Goal: Task Accomplishment & Management: Manage account settings

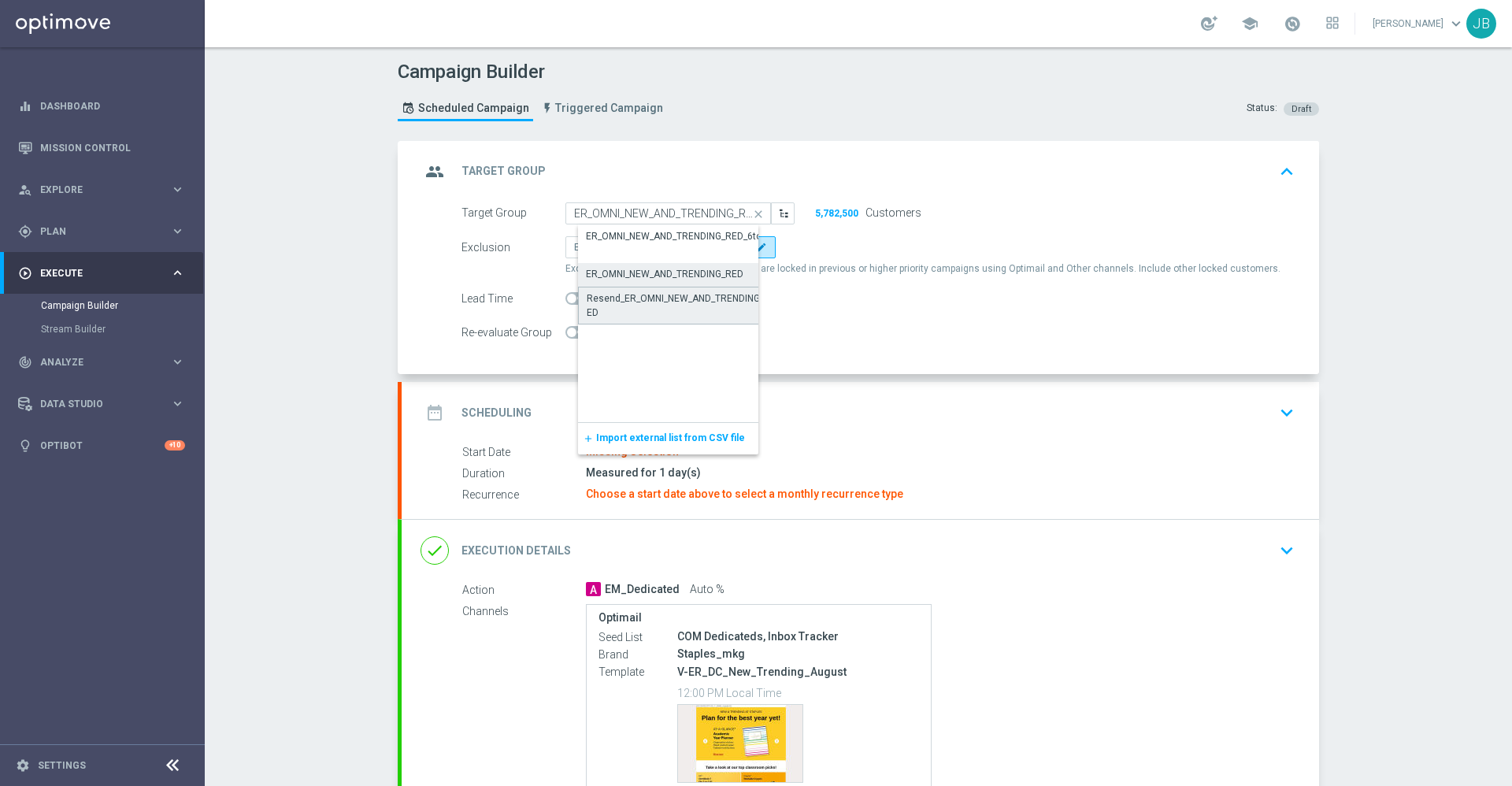
click at [698, 302] on div "Resend_ER_OMNI_NEW_AND_TRENDING_RED" at bounding box center [680, 305] width 188 height 29
type input "Resend_ER_OMNI_NEW_AND_TRENDING_RED"
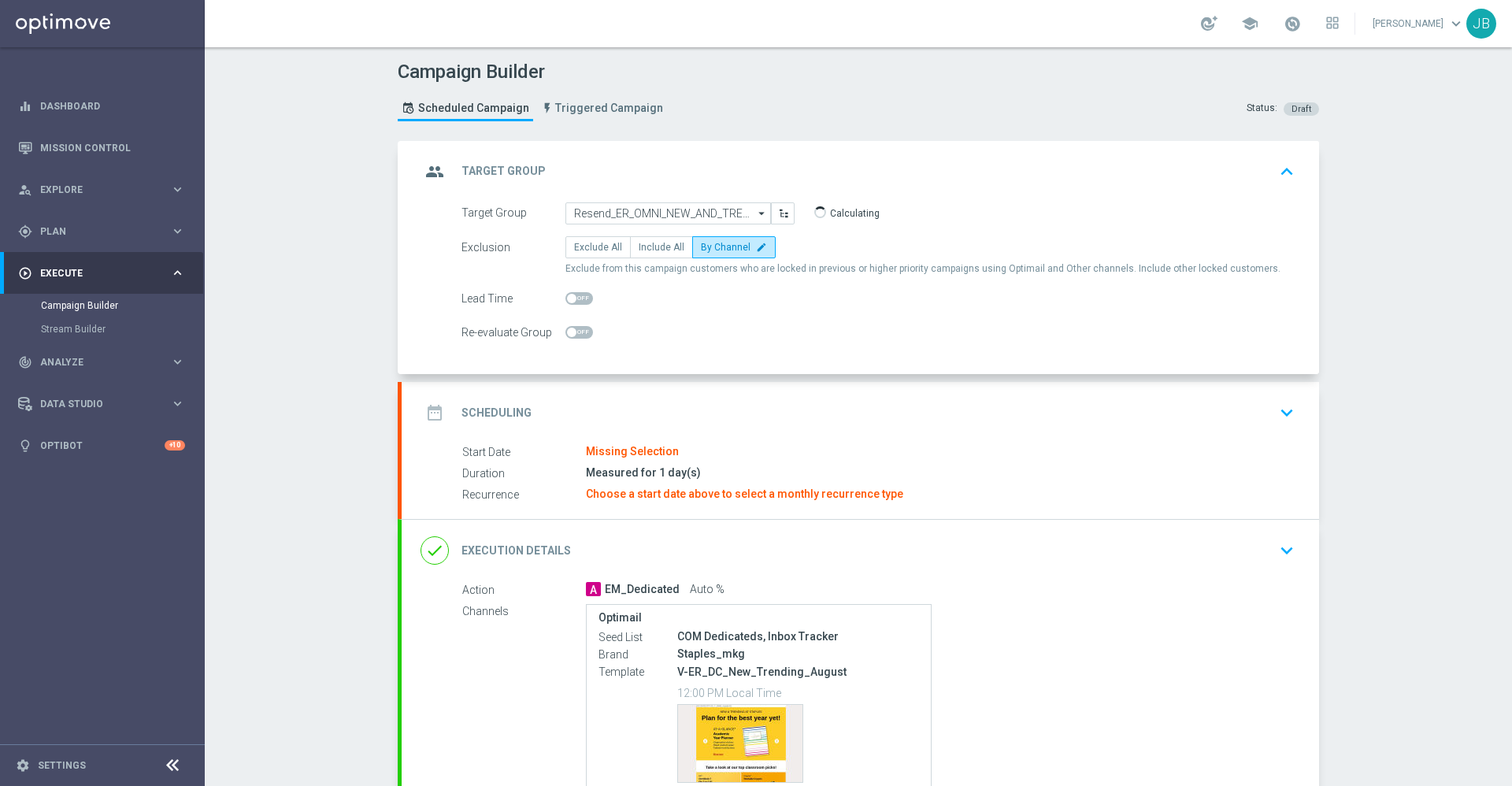
click at [514, 415] on h2 "Scheduling" at bounding box center [497, 413] width 70 height 15
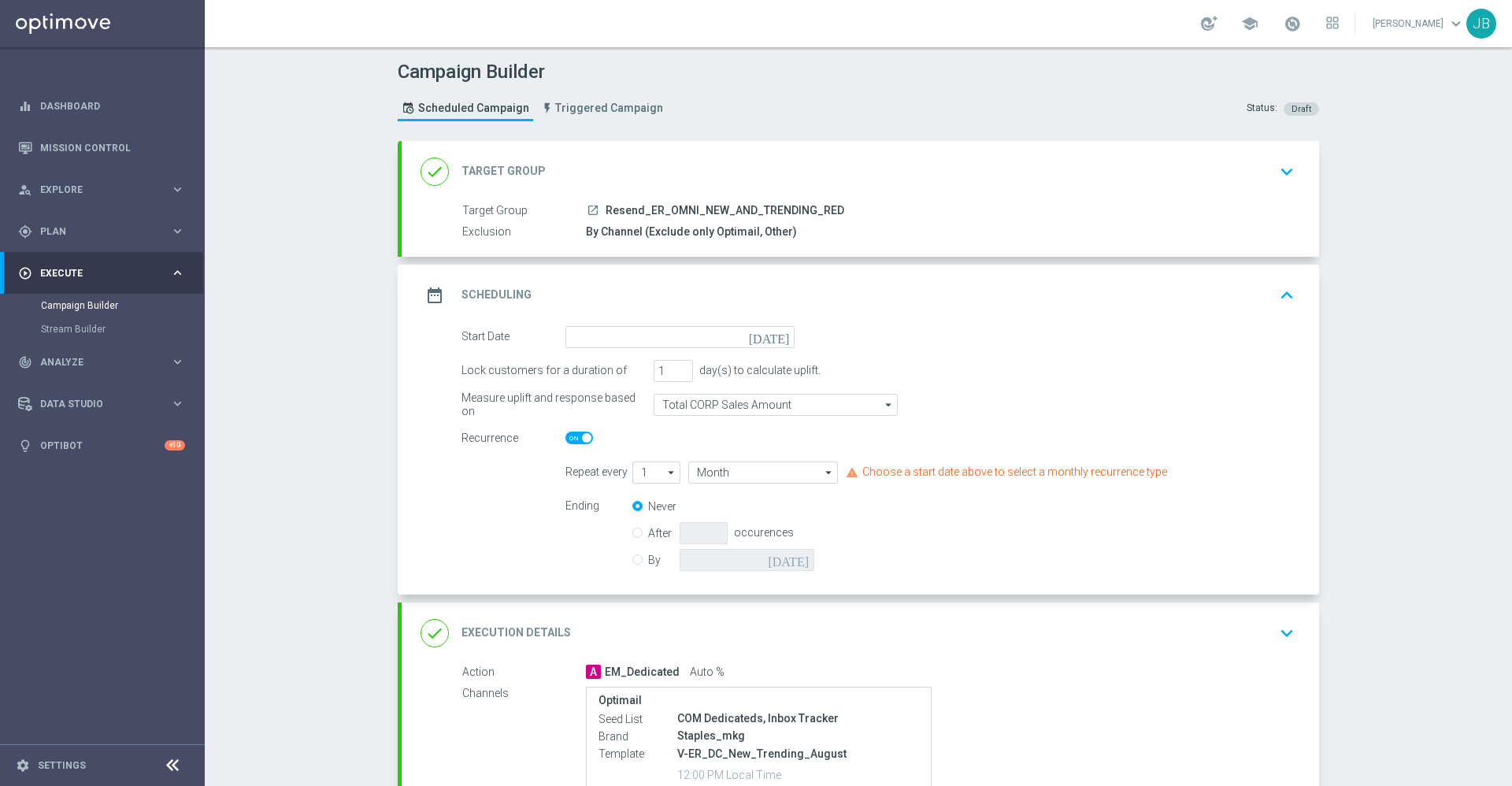
click at [582, 436] on span at bounding box center [587, 437] width 9 height 9
click at [574, 436] on input "checkbox" at bounding box center [579, 437] width 28 height 13
checkbox input "false"
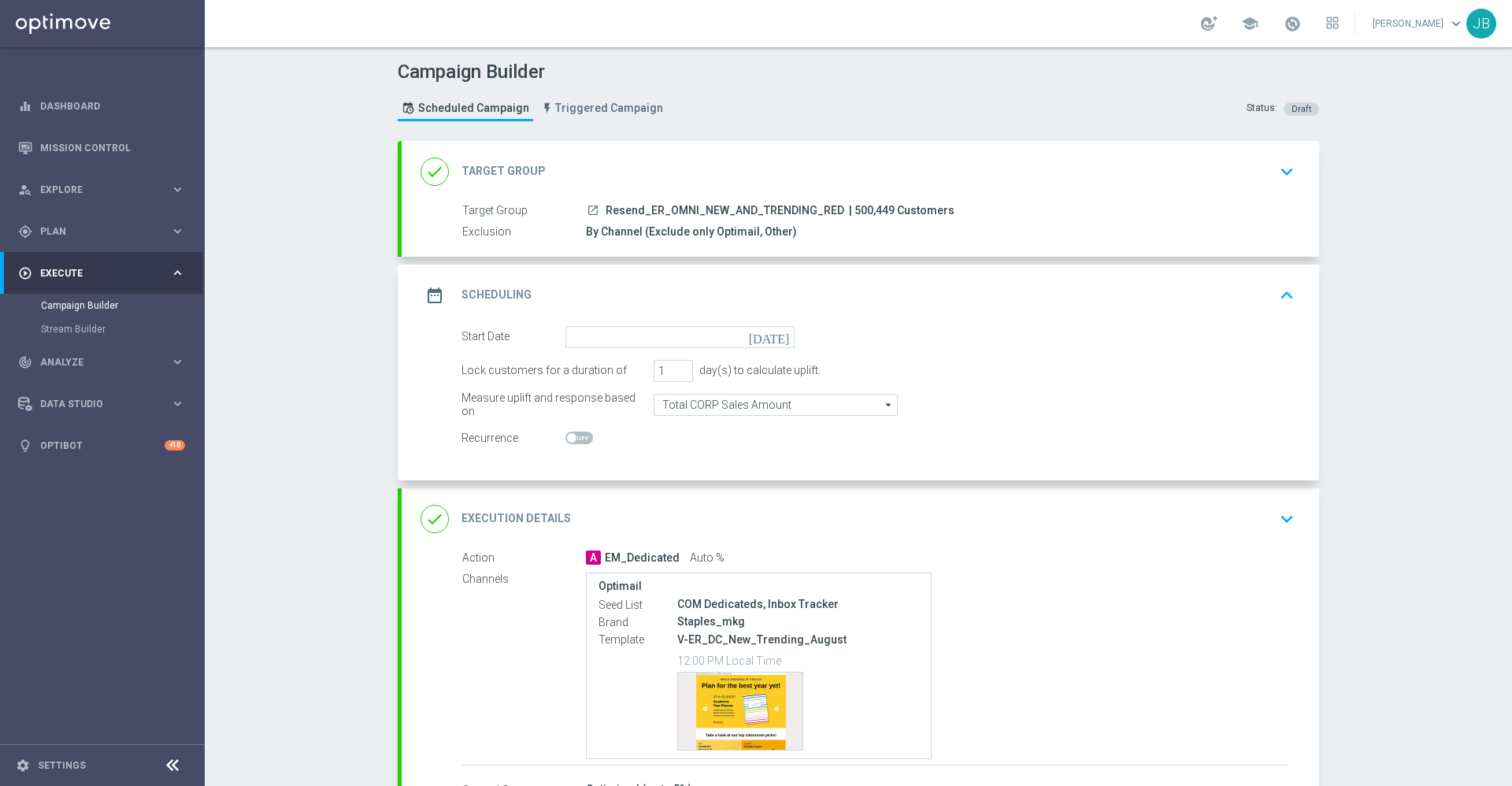
click at [771, 341] on icon "[DATE]" at bounding box center [772, 335] width 46 height 18
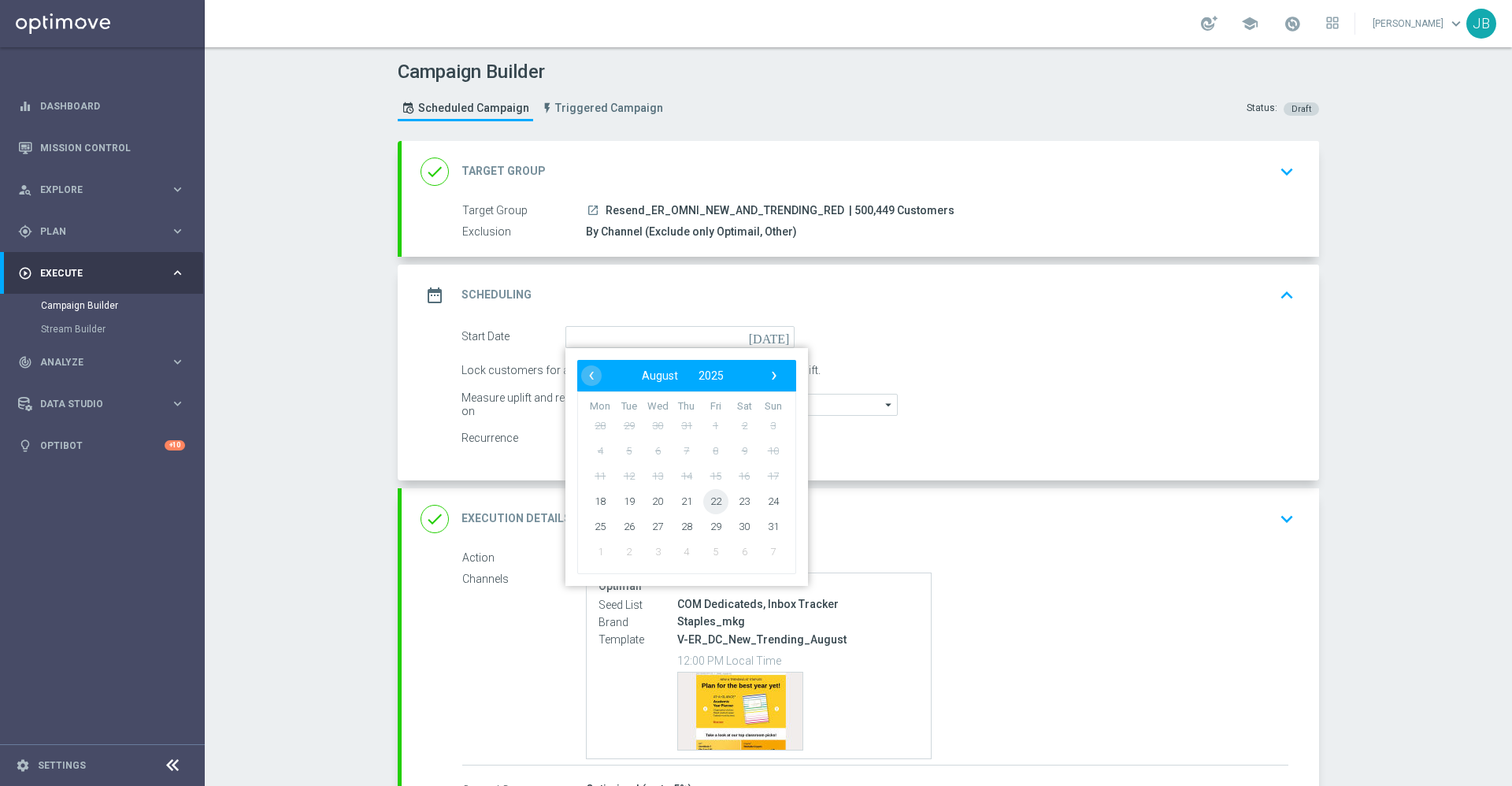
click at [707, 499] on span "22" at bounding box center [716, 501] width 25 height 25
type input "22 Aug 2025"
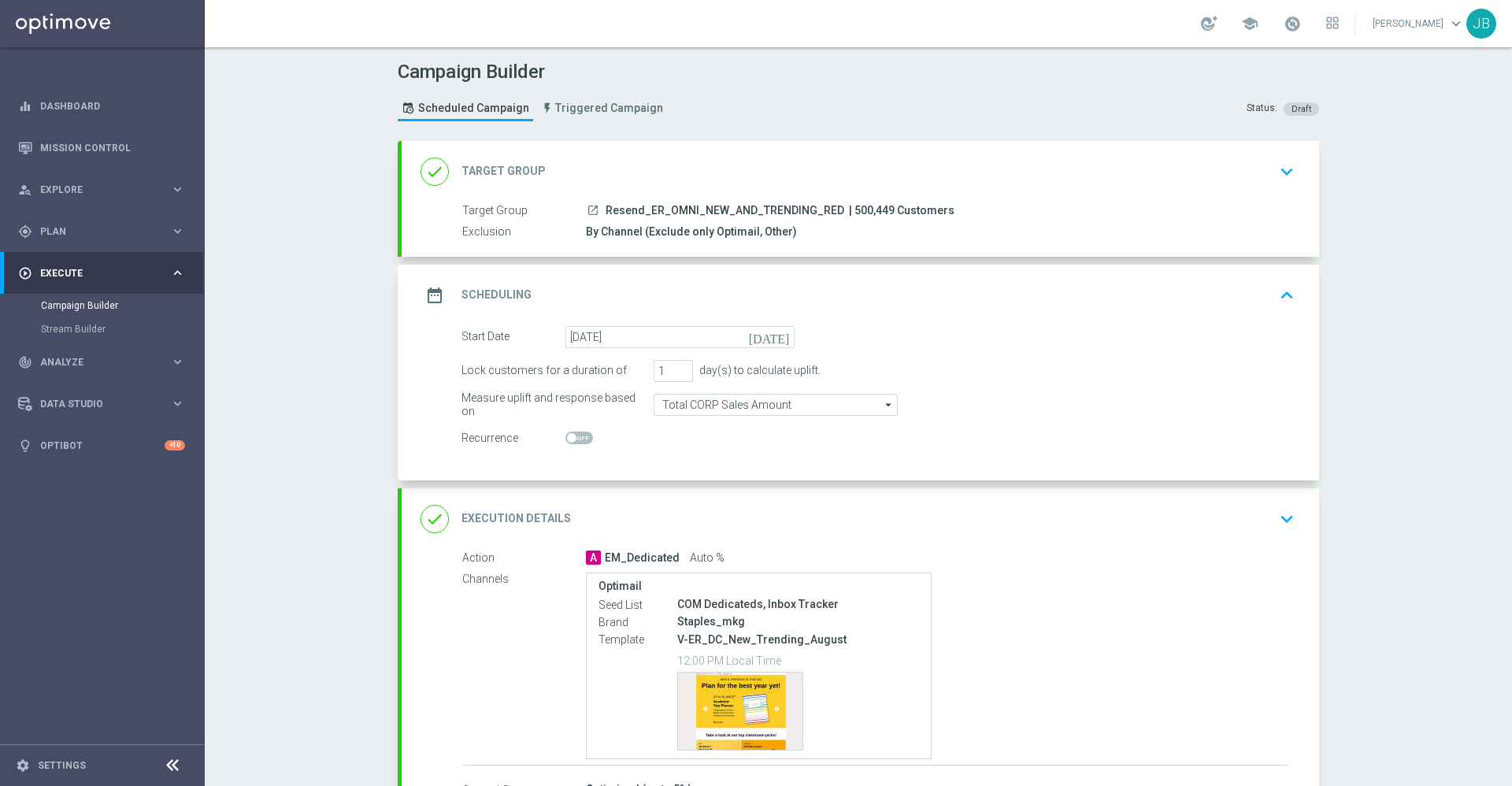
click at [519, 165] on h2 "Target Group" at bounding box center [503, 171] width 84 height 15
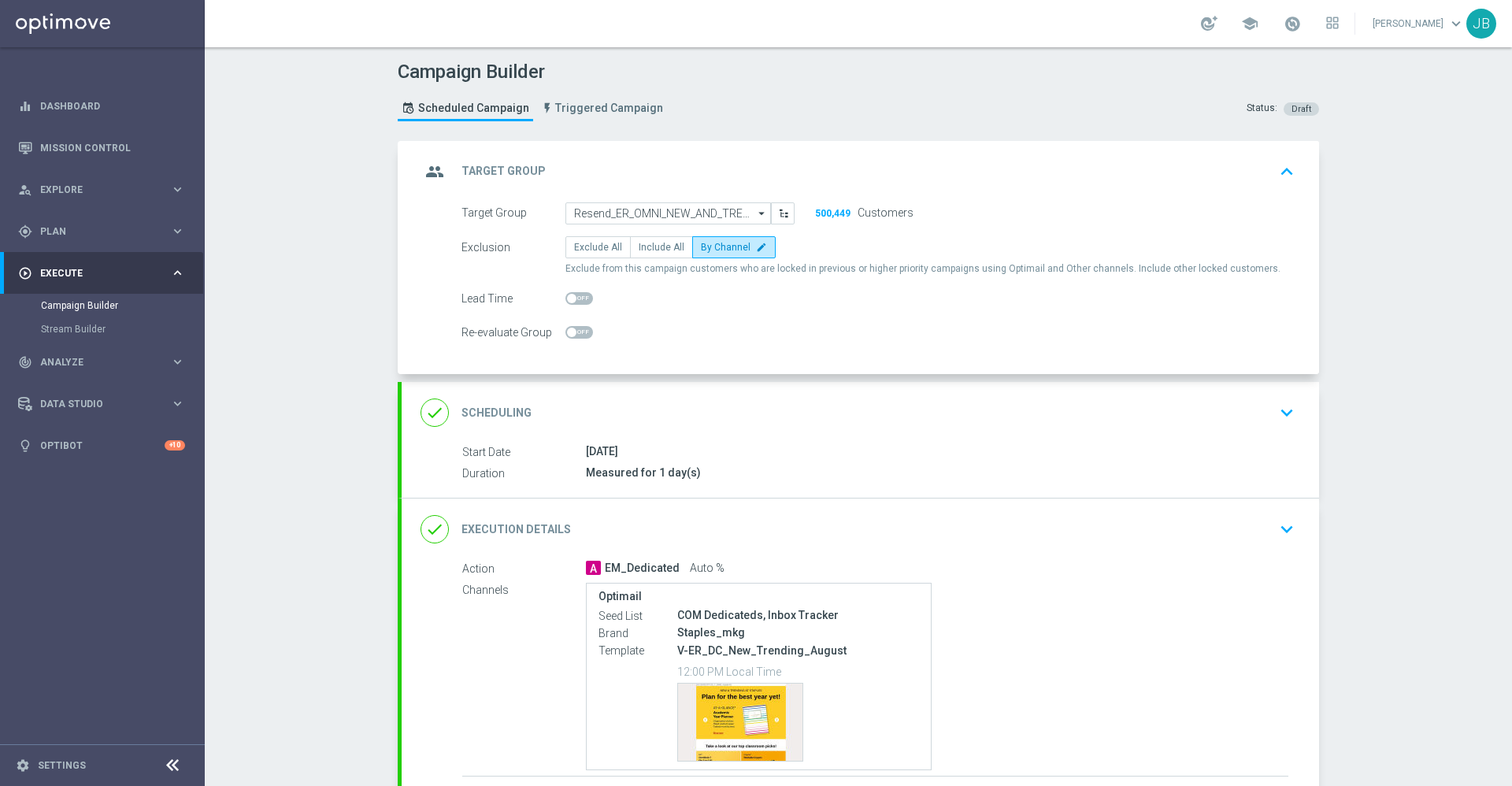
click at [501, 407] on h2 "Scheduling" at bounding box center [497, 413] width 70 height 15
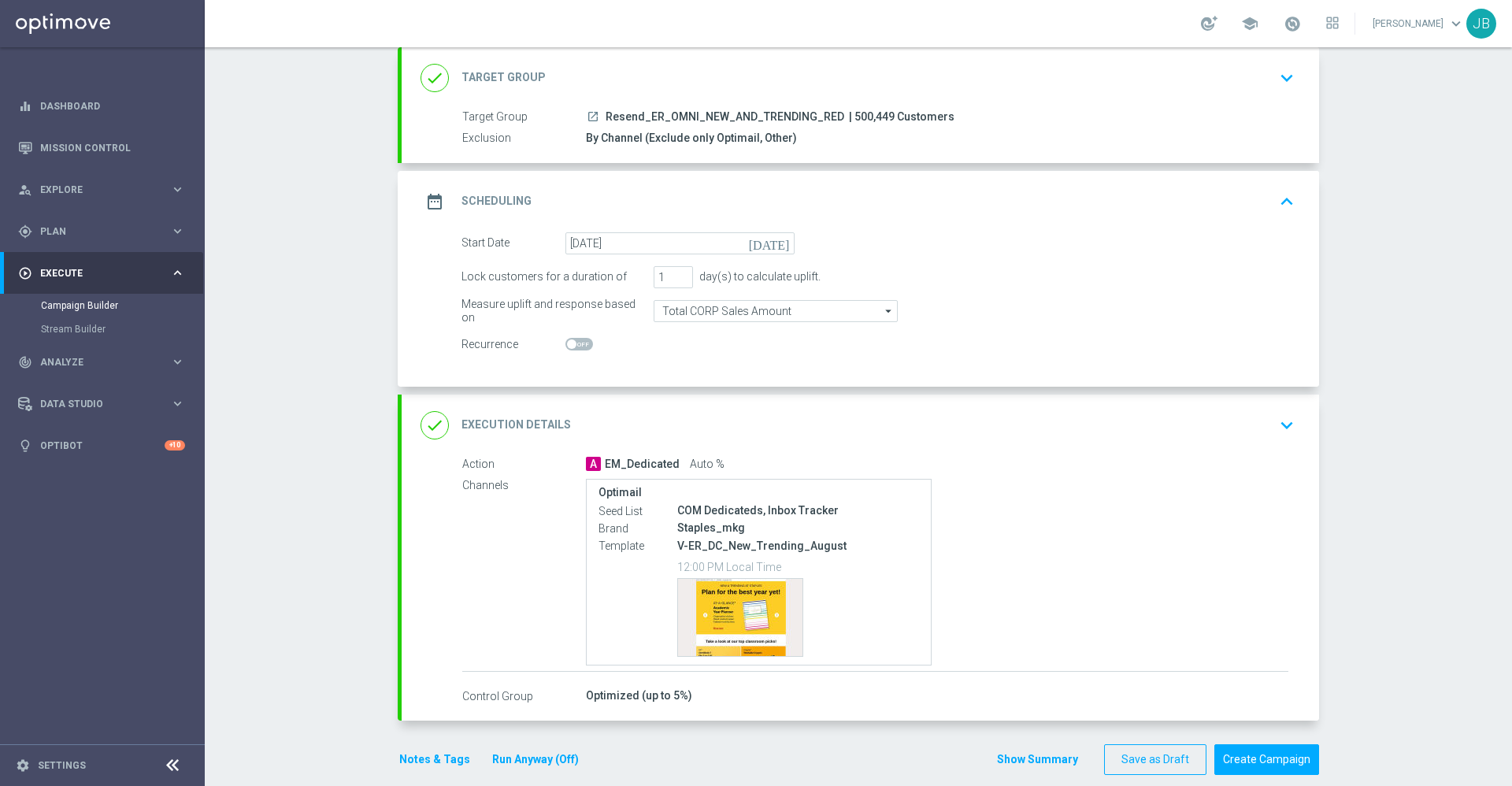
scroll to position [95, 0]
click at [535, 426] on h2 "Execution Details" at bounding box center [516, 424] width 109 height 15
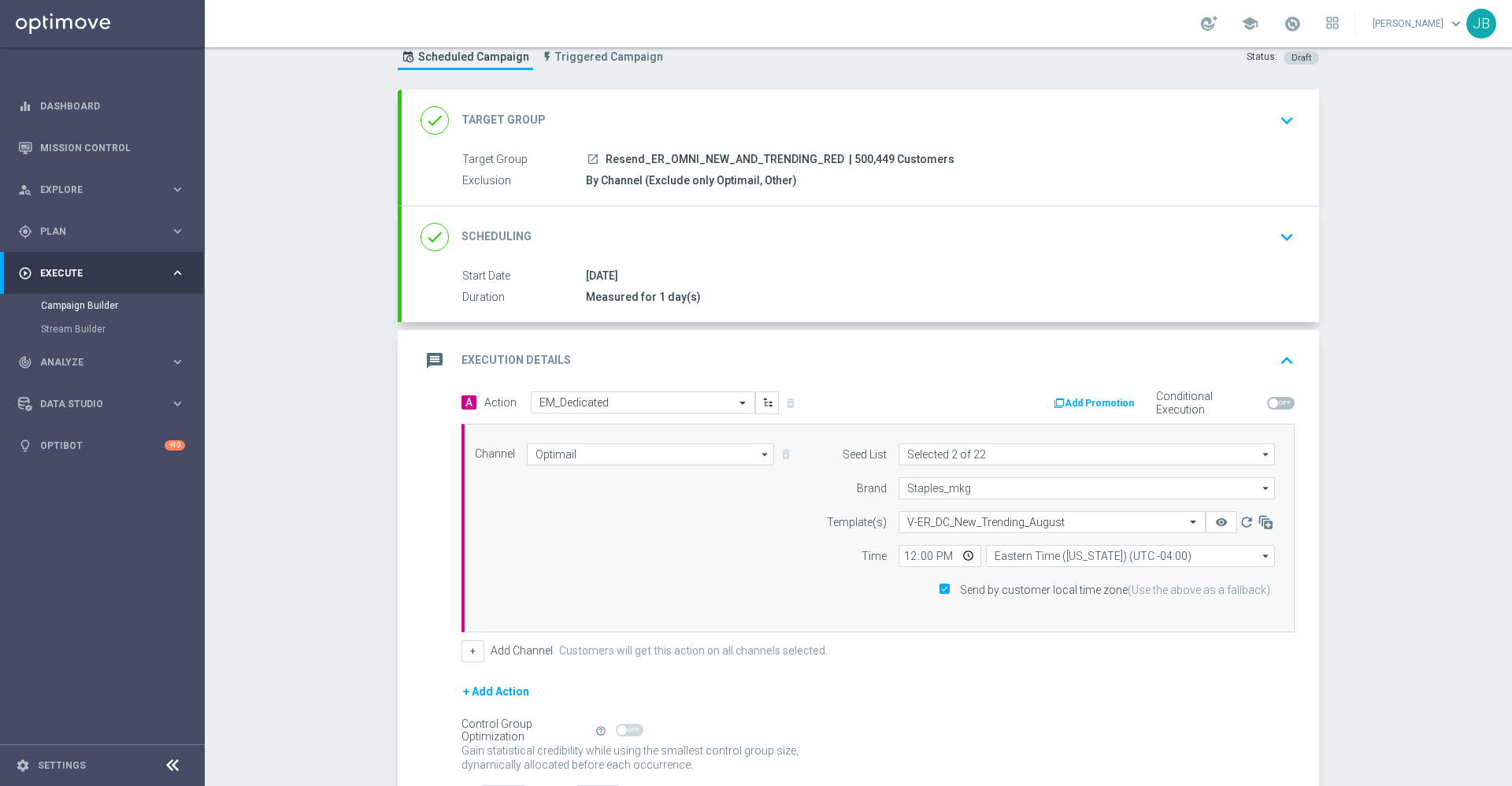
scroll to position [34, 0]
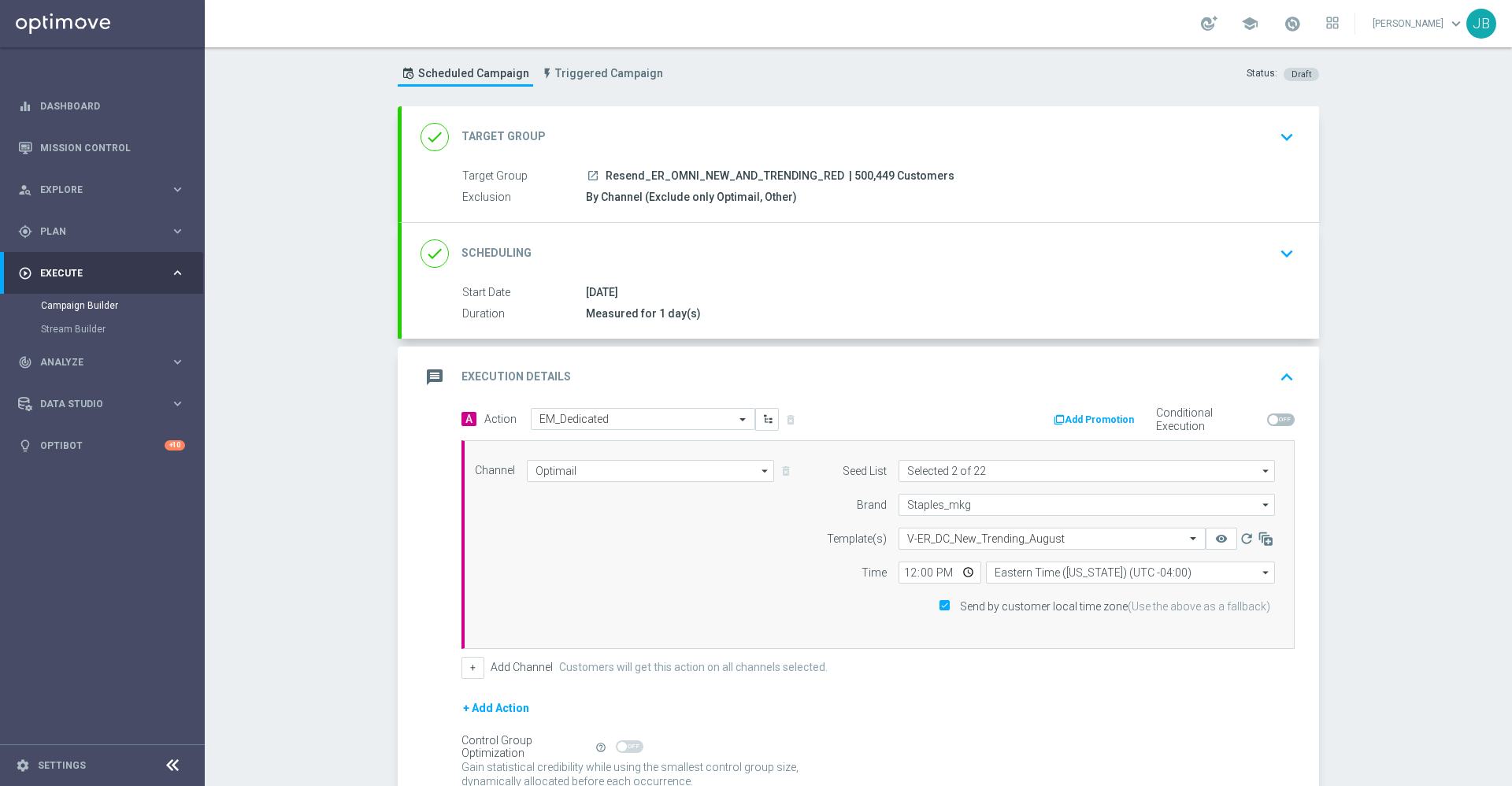
click at [514, 135] on h2 "Target Group" at bounding box center [503, 137] width 84 height 15
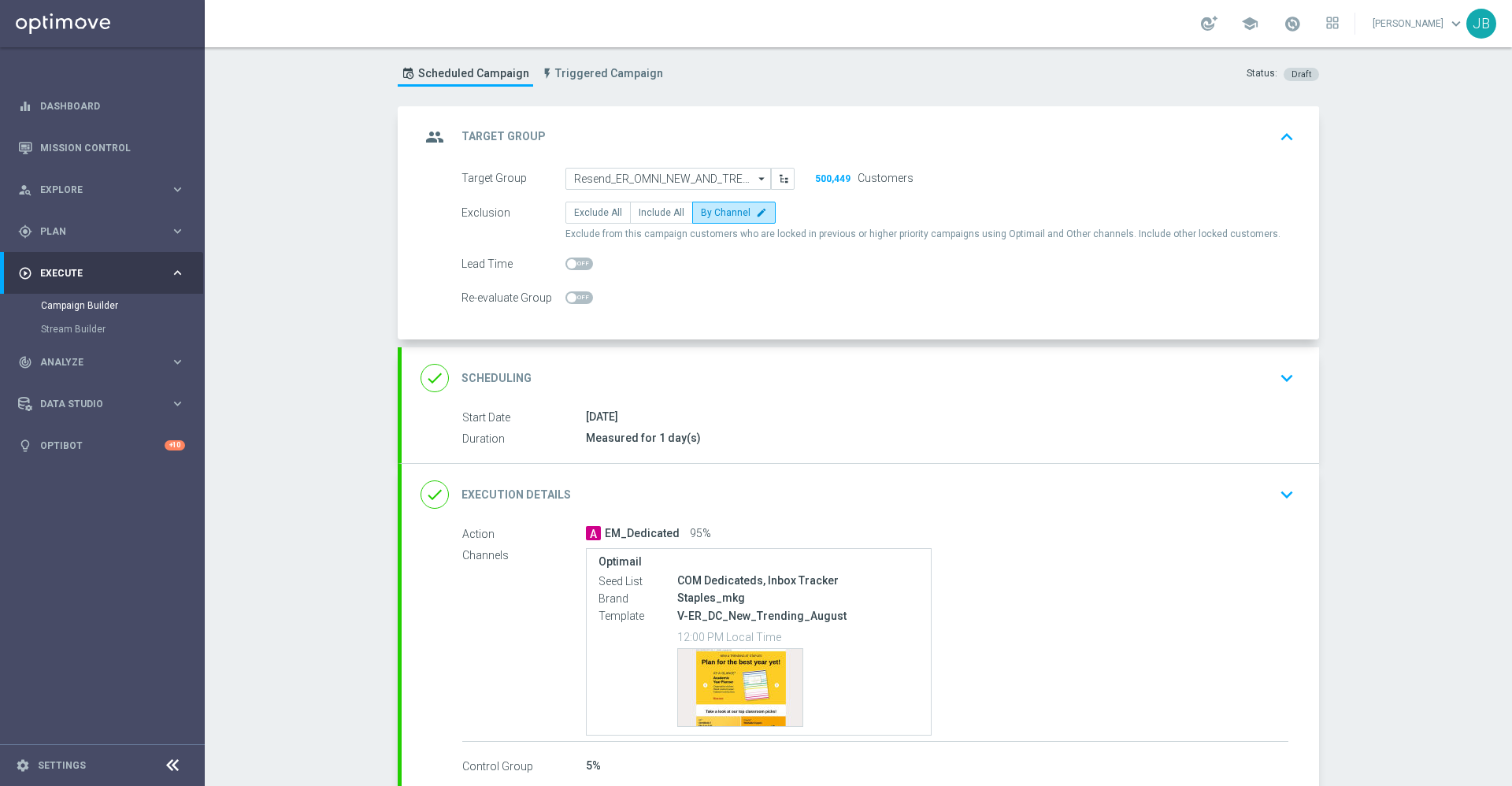
click at [492, 387] on div "done Scheduling" at bounding box center [476, 378] width 111 height 29
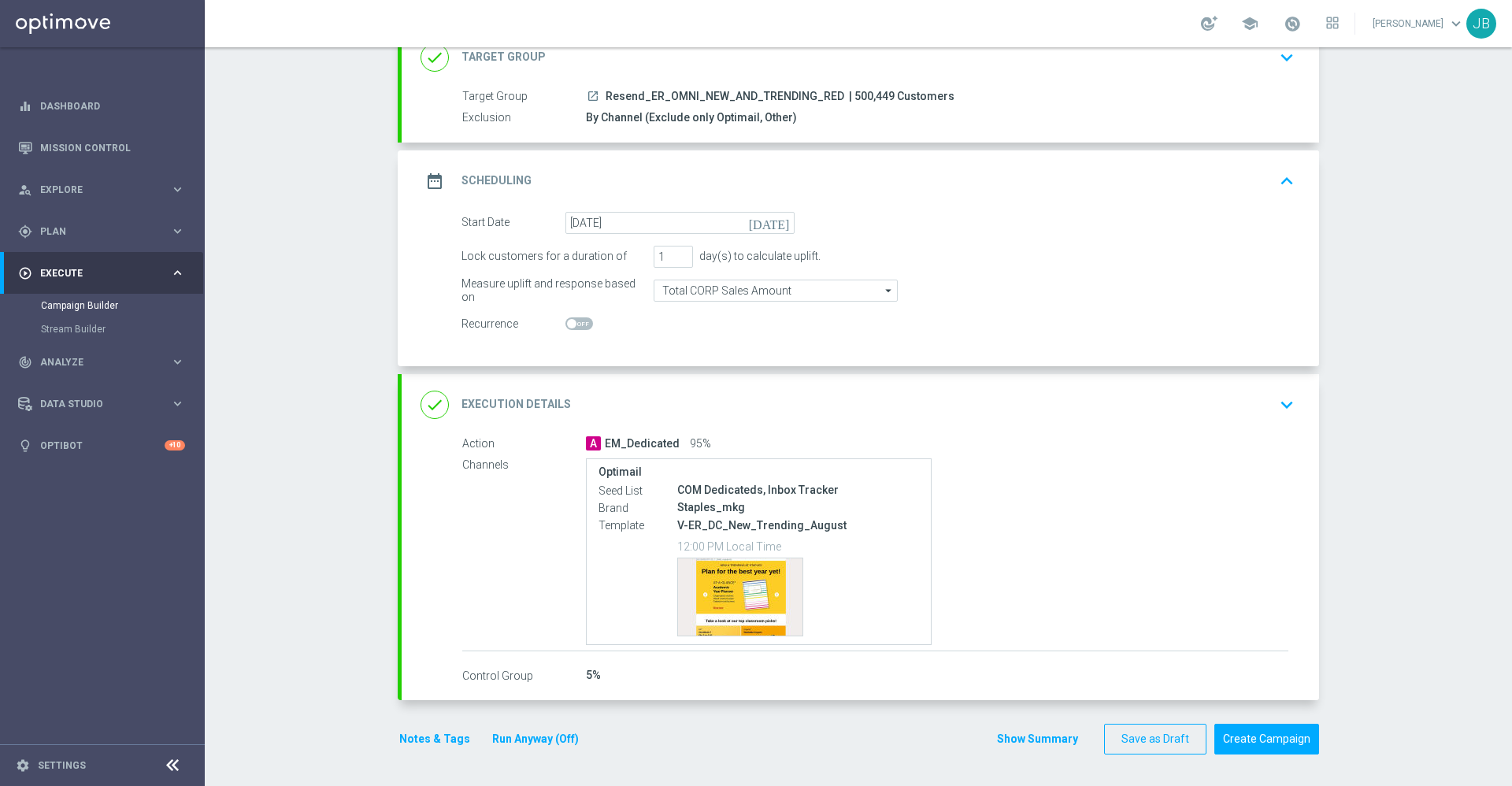
click at [519, 397] on h2 "Execution Details" at bounding box center [516, 404] width 109 height 15
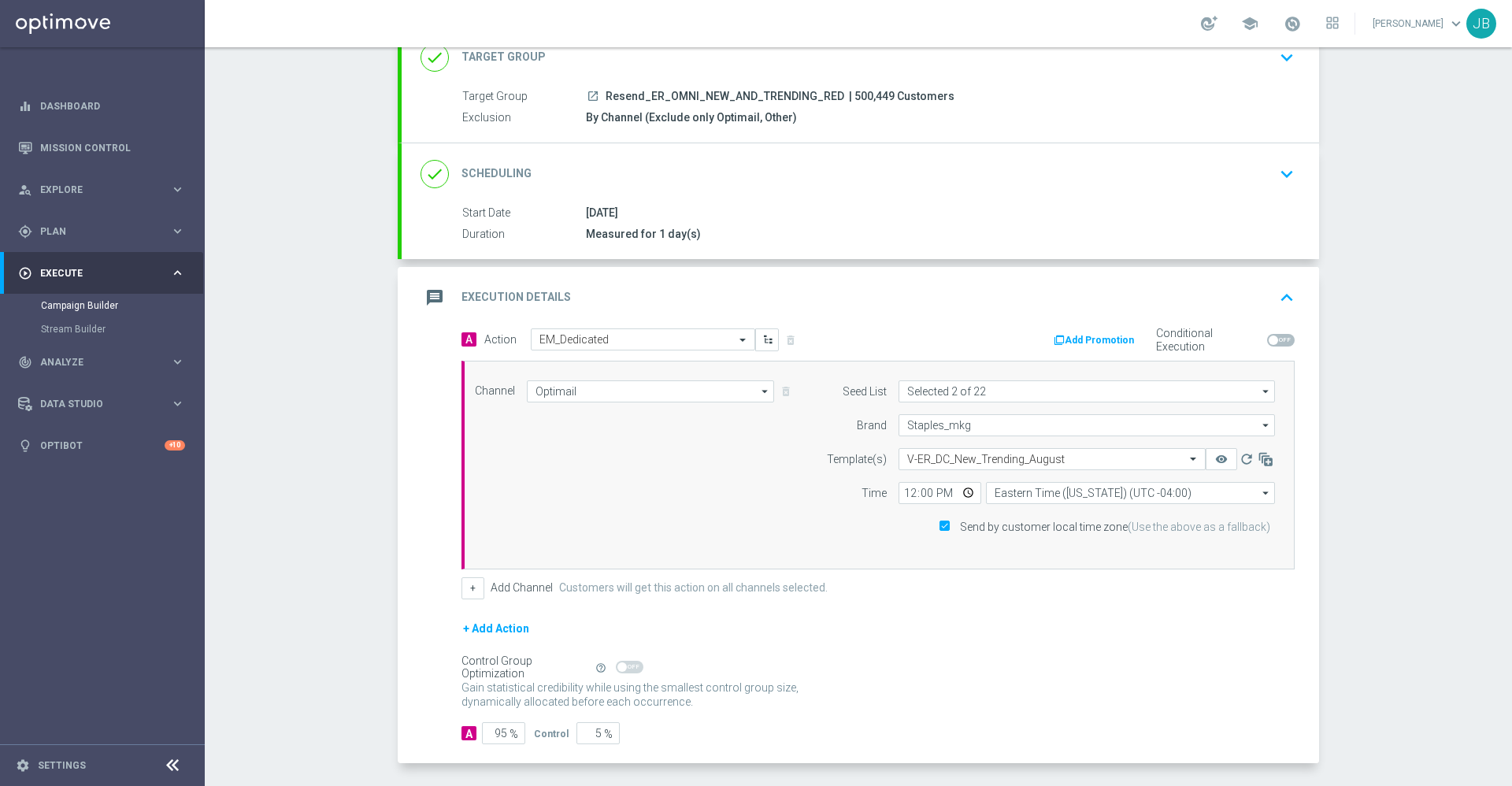
scroll to position [176, 0]
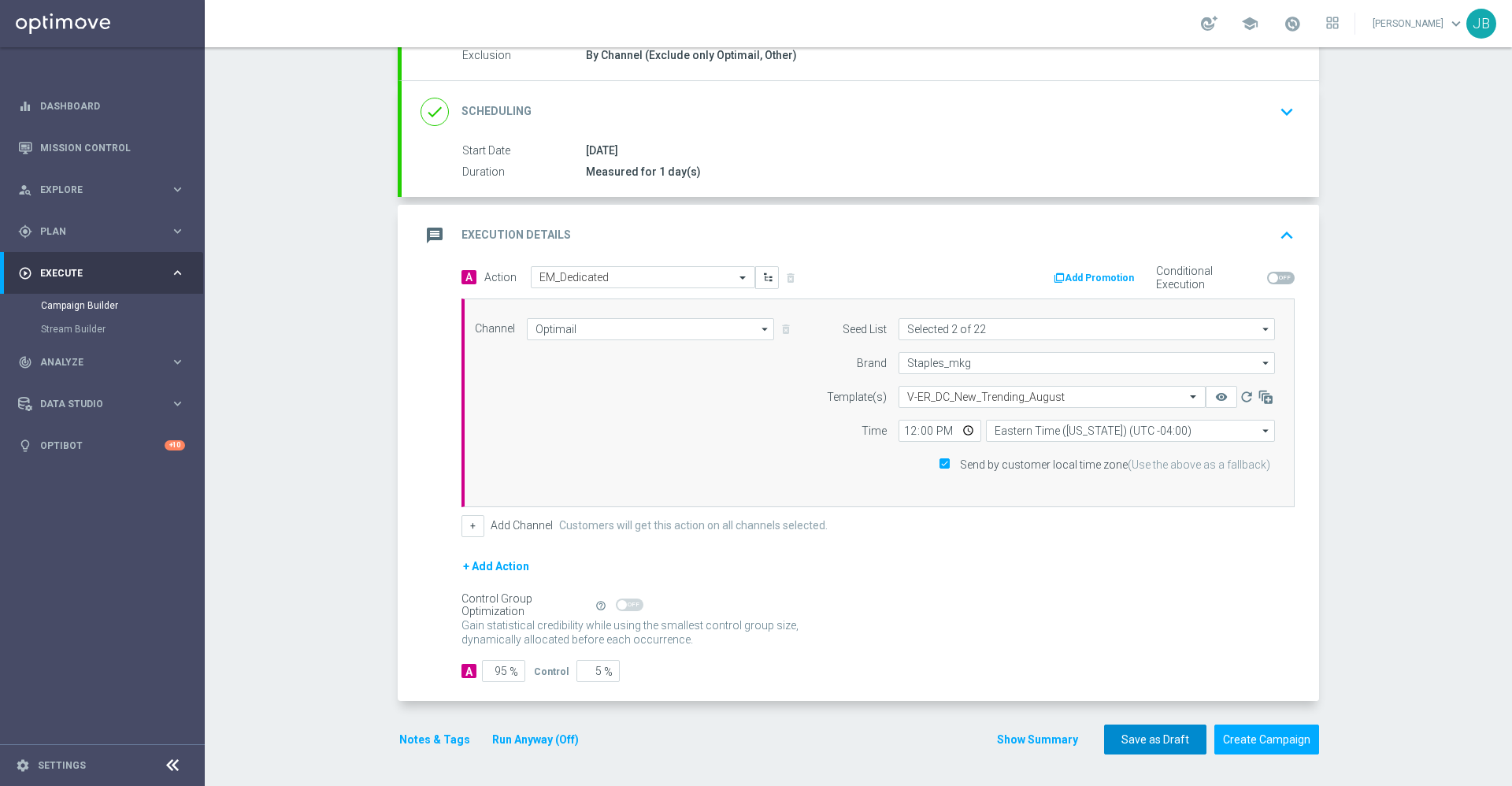
click at [1129, 739] on button "Save as Draft" at bounding box center [1155, 739] width 102 height 31
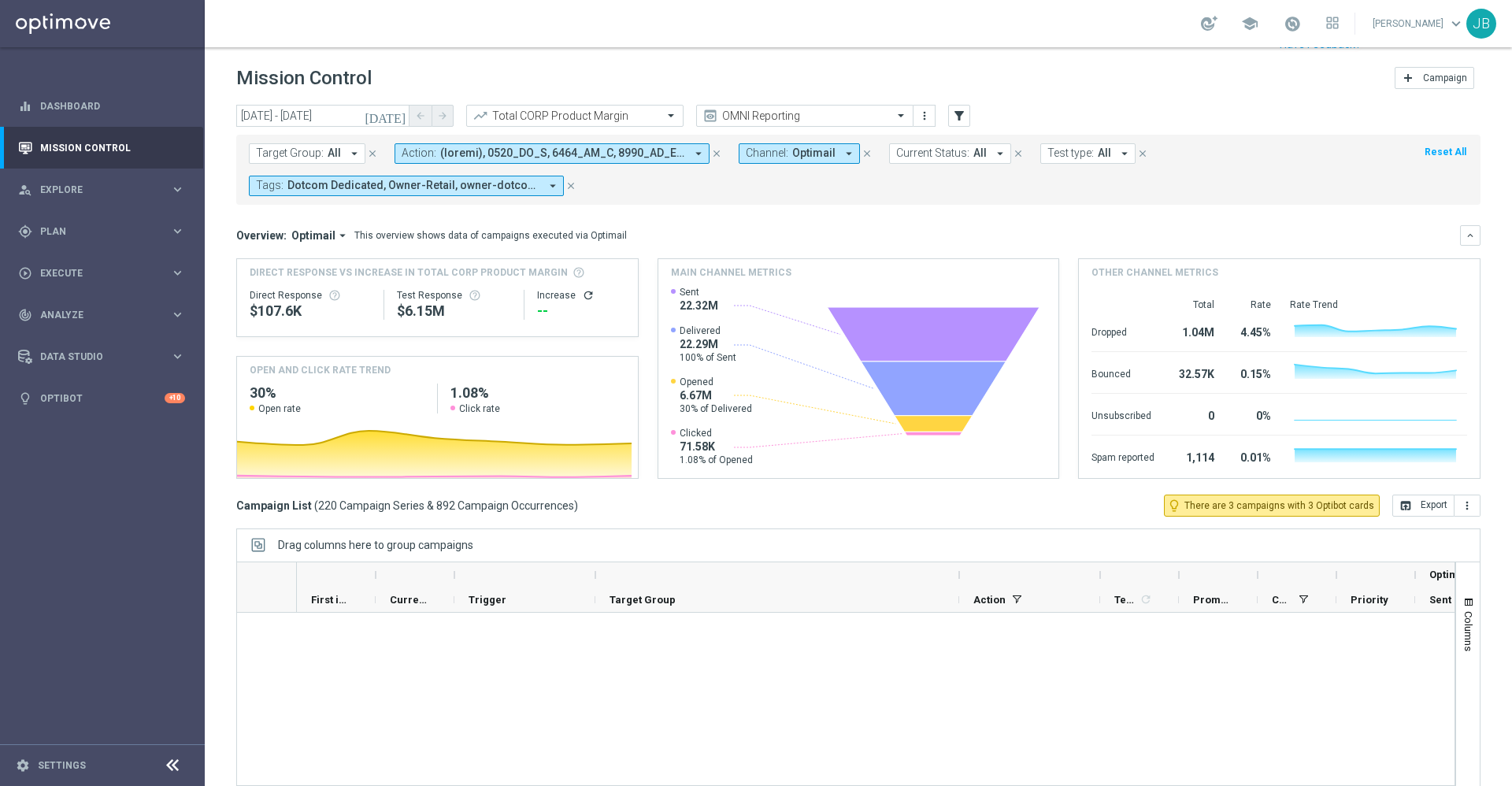
scroll to position [10774, 0]
